Goal: Information Seeking & Learning: Learn about a topic

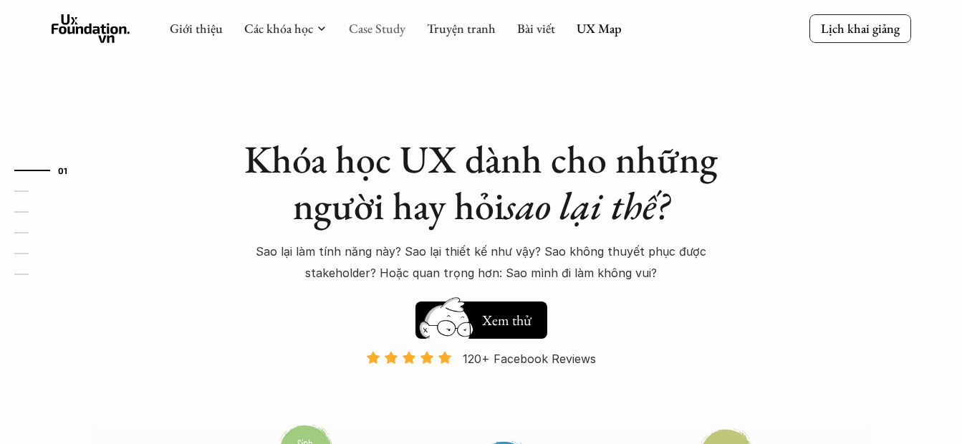
click at [377, 33] on link "Case Study" at bounding box center [377, 28] width 57 height 16
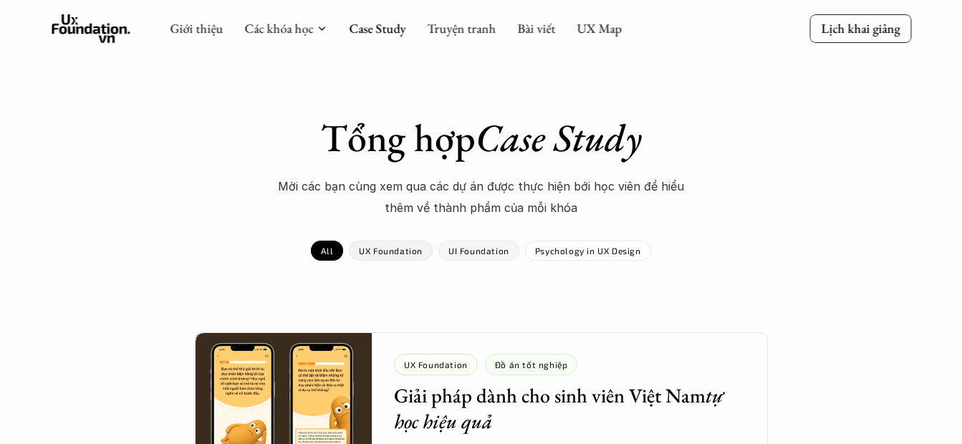
click at [407, 250] on p "UX Foundation" at bounding box center [391, 251] width 64 height 10
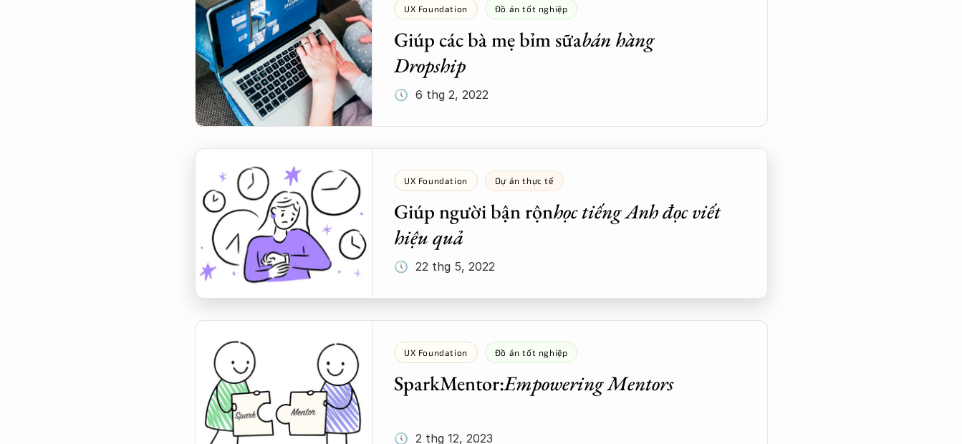
scroll to position [2291, 0]
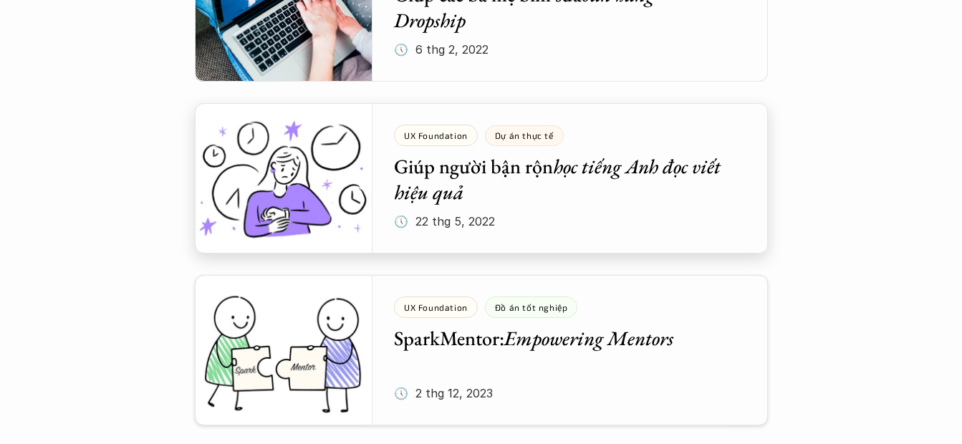
click at [682, 214] on div at bounding box center [481, 178] width 573 height 150
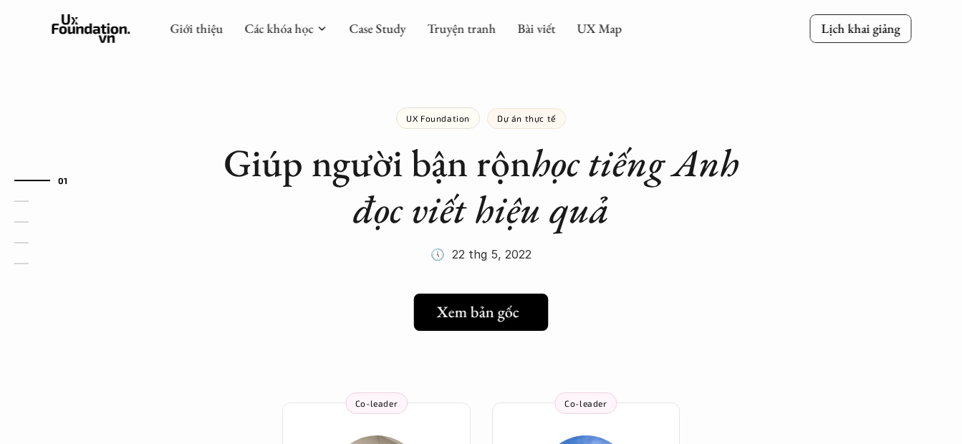
click at [507, 325] on link "Xem bản gốc" at bounding box center [481, 312] width 135 height 37
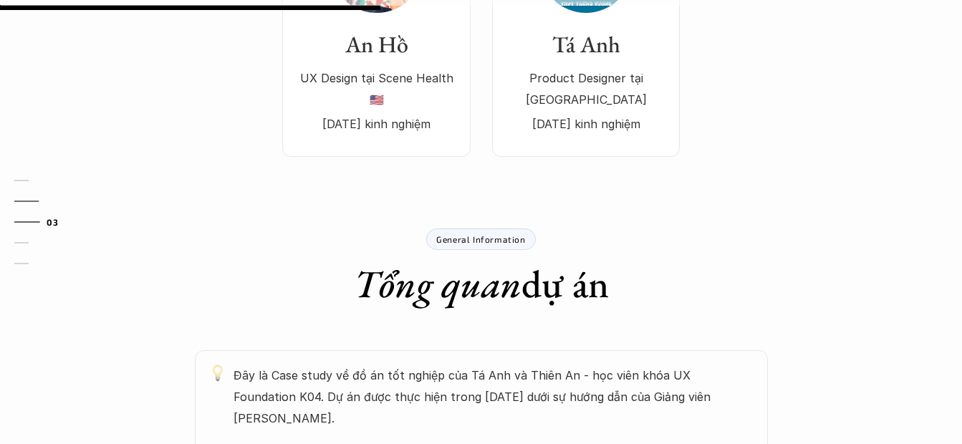
scroll to position [573, 0]
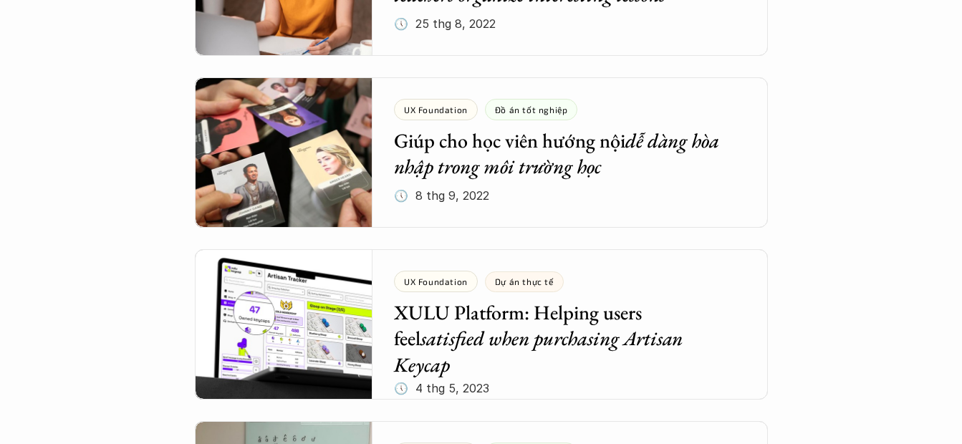
scroll to position [3245, 0]
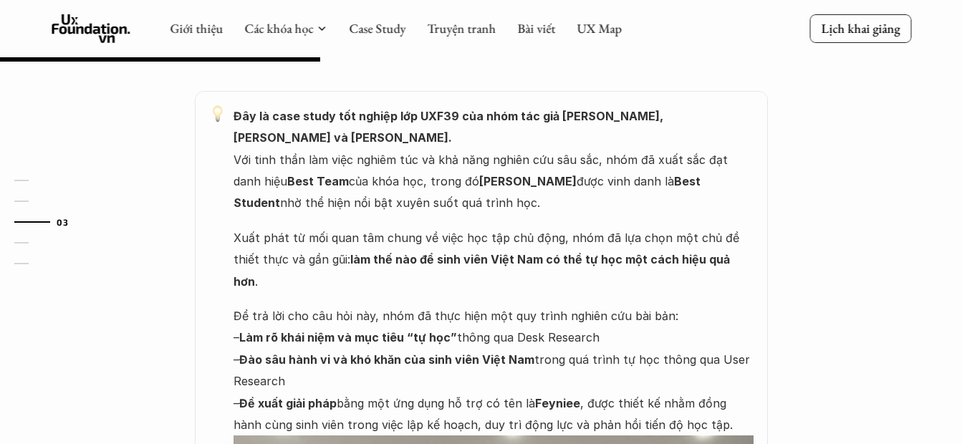
scroll to position [630, 0]
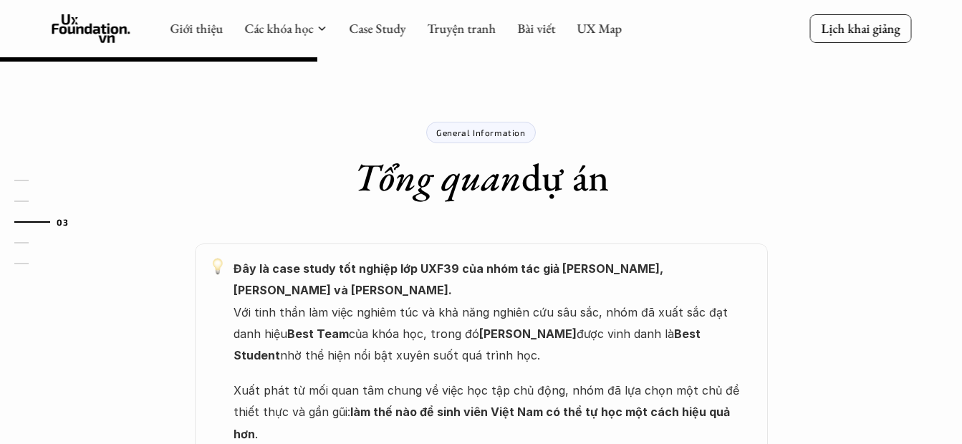
click at [488, 133] on p "General Information" at bounding box center [480, 132] width 89 height 10
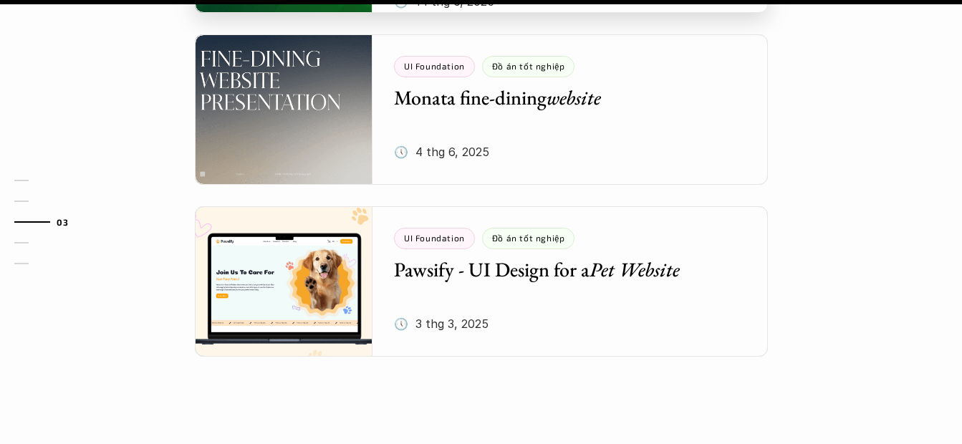
scroll to position [1990, 0]
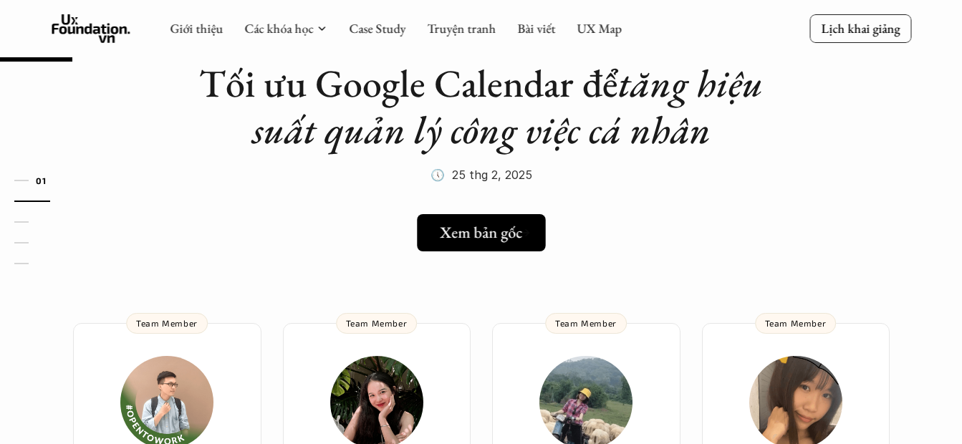
scroll to position [72, 0]
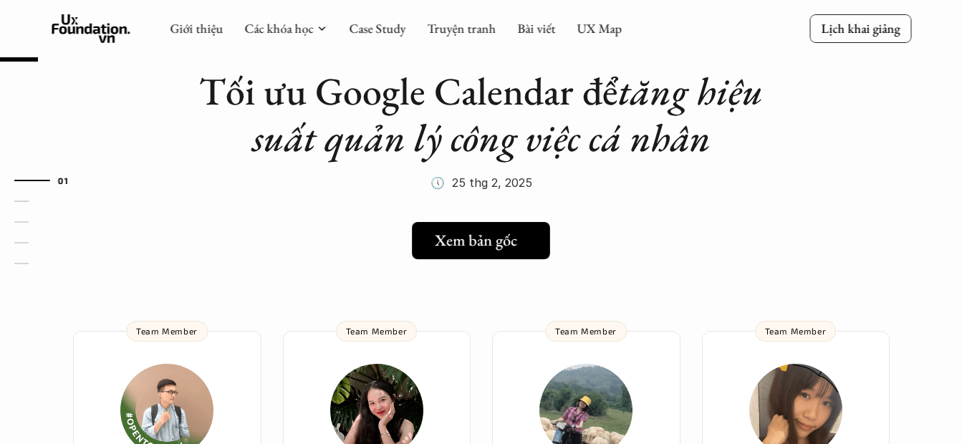
click at [487, 255] on link "Xem bản gốc" at bounding box center [481, 240] width 138 height 37
click at [477, 233] on h5 "Xem bản gốc" at bounding box center [476, 240] width 82 height 19
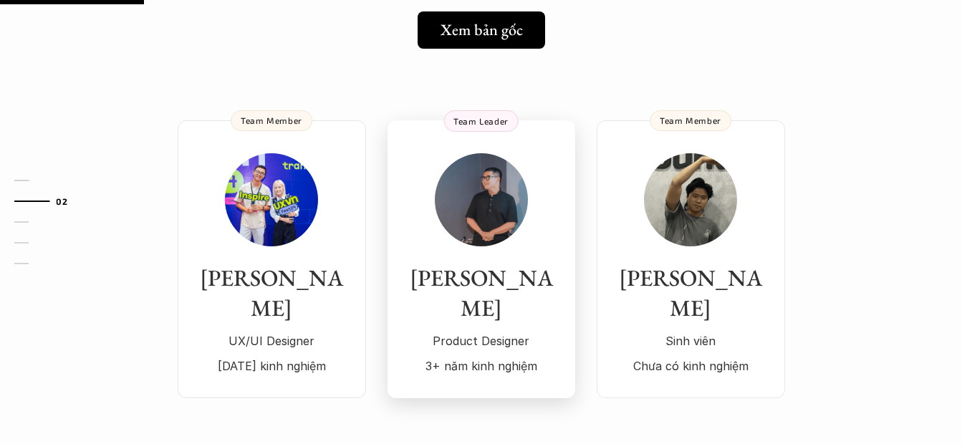
scroll to position [143, 0]
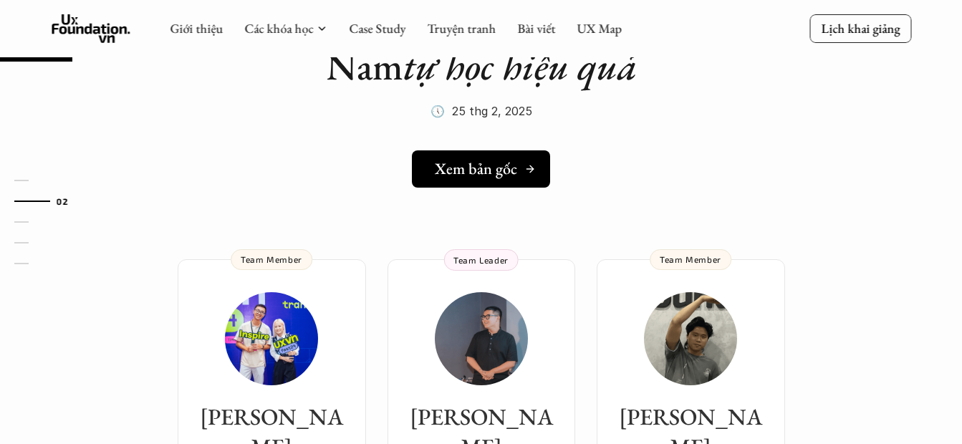
click at [520, 178] on div "Xem bản gốc" at bounding box center [485, 169] width 101 height 19
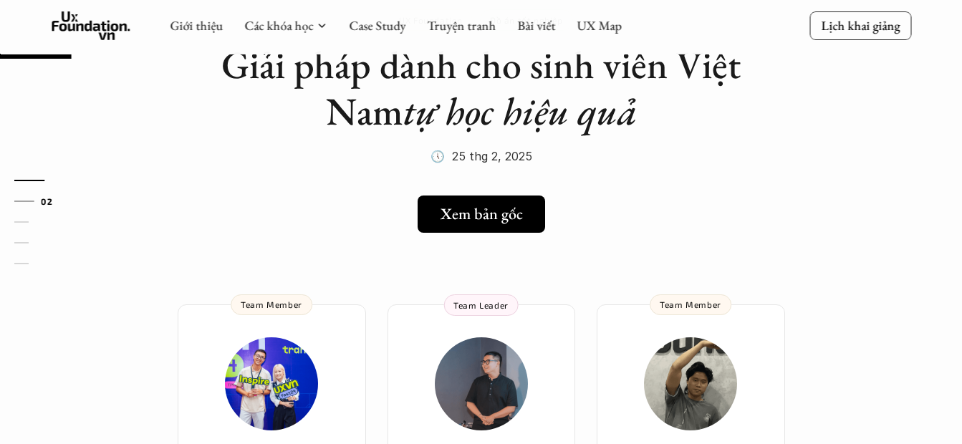
scroll to position [286, 0]
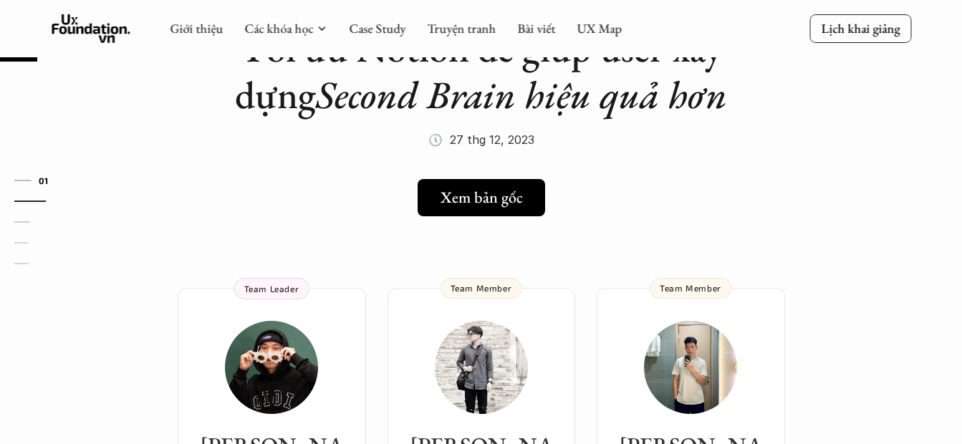
scroll to position [72, 0]
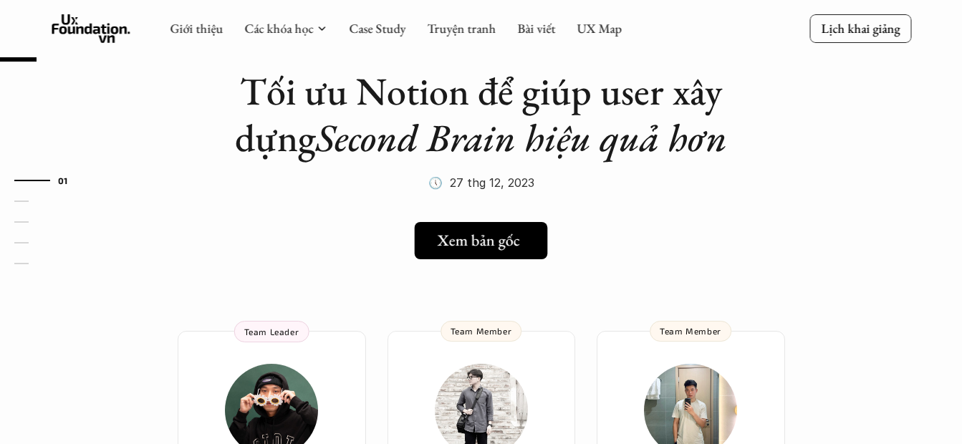
click at [499, 228] on link "Xem bản gốc" at bounding box center [481, 240] width 133 height 37
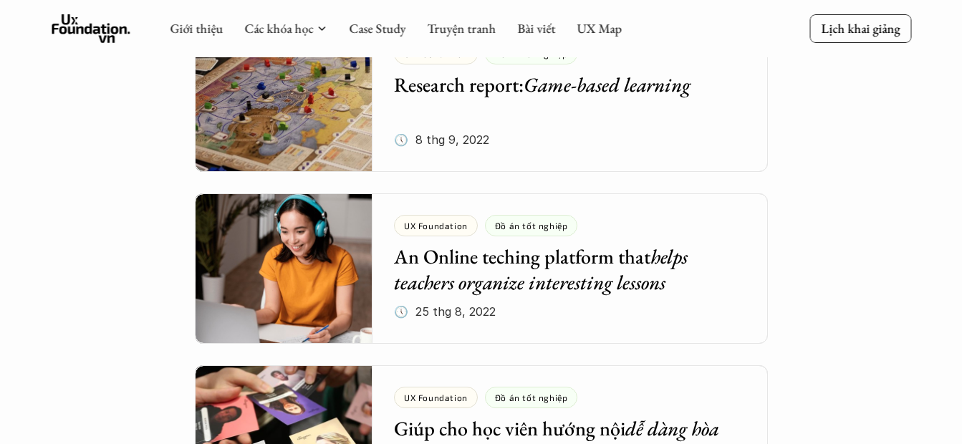
scroll to position [2887, 0]
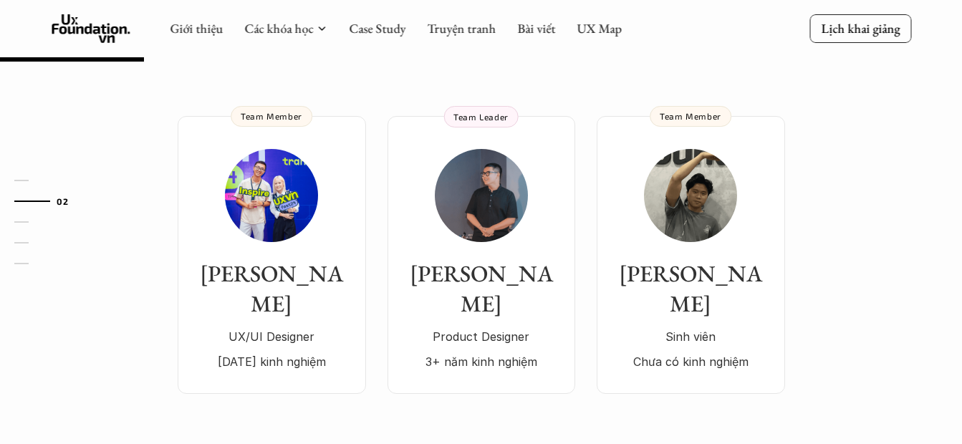
scroll to position [286, 0]
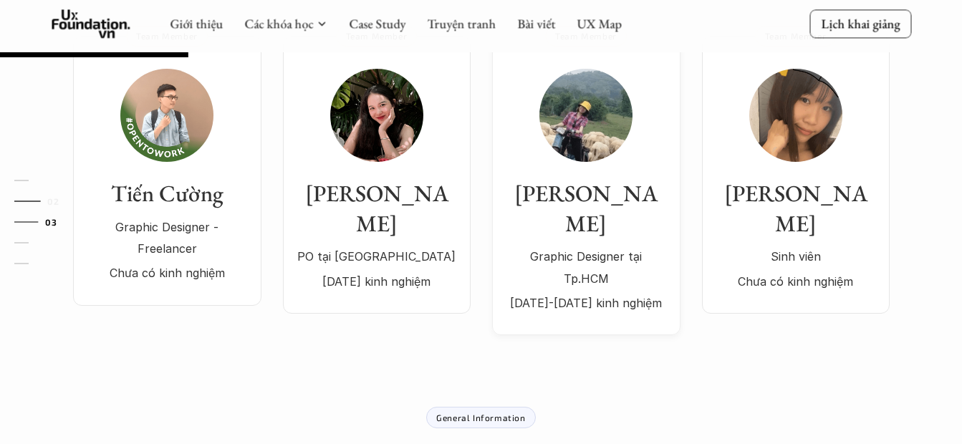
scroll to position [358, 0]
